Goal: Register for event/course

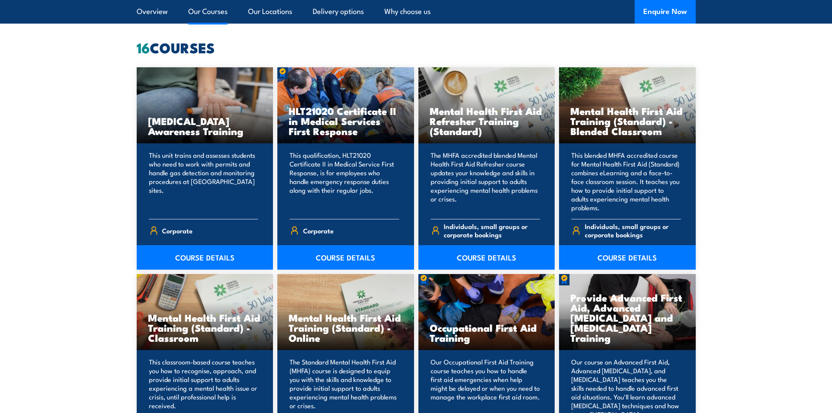
scroll to position [655, 0]
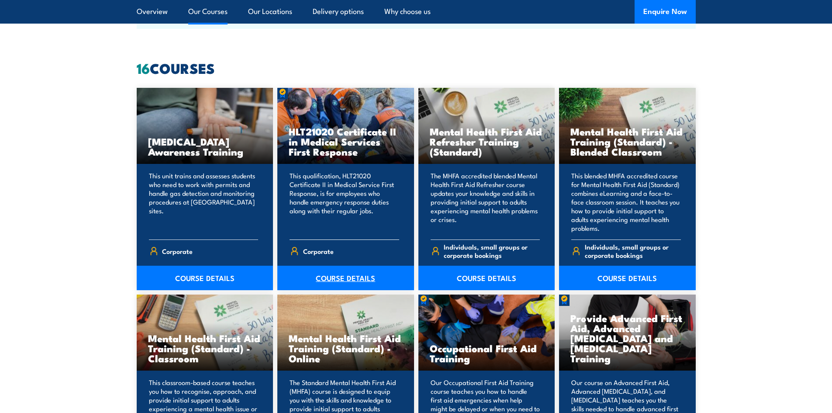
click at [347, 279] on link "COURSE DETAILS" at bounding box center [345, 277] width 137 height 24
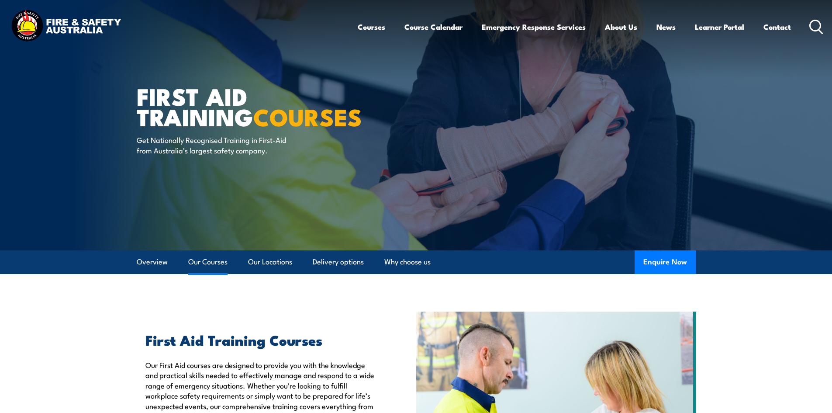
scroll to position [655, 0]
